Goal: Task Accomplishment & Management: Use online tool/utility

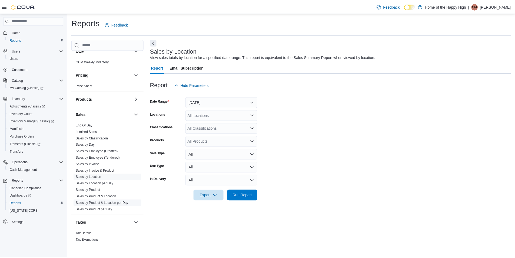
scroll to position [278, 0]
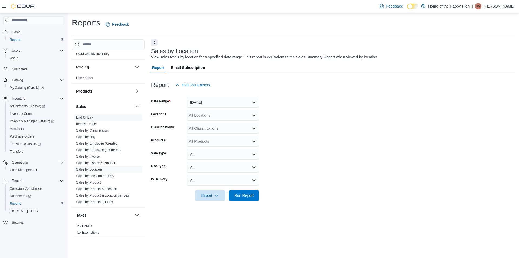
click at [84, 115] on span "End Of Day" at bounding box center [84, 117] width 17 height 4
click at [86, 117] on link "End Of Day" at bounding box center [84, 117] width 17 height 4
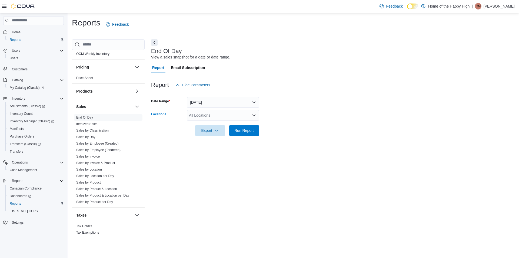
click at [213, 117] on div "All Locations" at bounding box center [223, 115] width 72 height 11
type input "****"
click at [212, 124] on span "Toronto - Stockyards - Fire & Flower" at bounding box center [239, 124] width 61 height 5
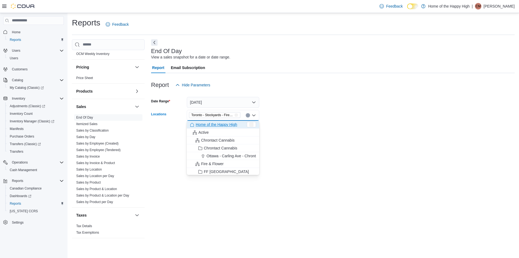
click at [293, 115] on form "Date Range [DATE] Locations [GEOGRAPHIC_DATA] - Stockyards - Fire & Flower Comb…" at bounding box center [333, 112] width 364 height 45
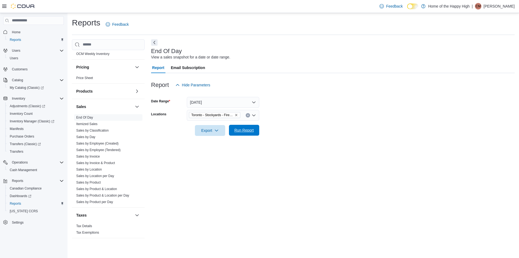
click at [248, 128] on span "Run Report" at bounding box center [243, 129] width 19 height 5
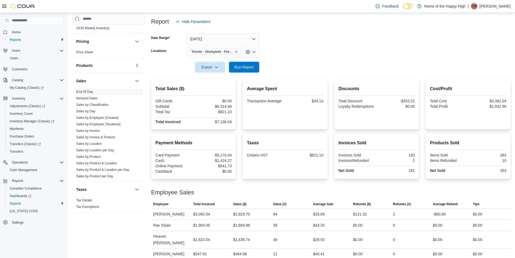
scroll to position [69, 0]
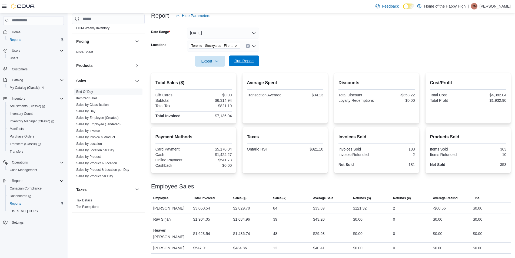
click at [240, 61] on span "Run Report" at bounding box center [243, 60] width 19 height 5
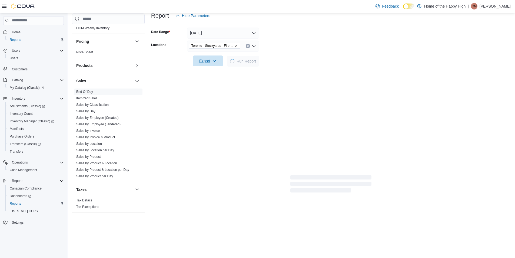
click at [212, 63] on span "Export" at bounding box center [208, 60] width 24 height 11
